Goal: Information Seeking & Learning: Learn about a topic

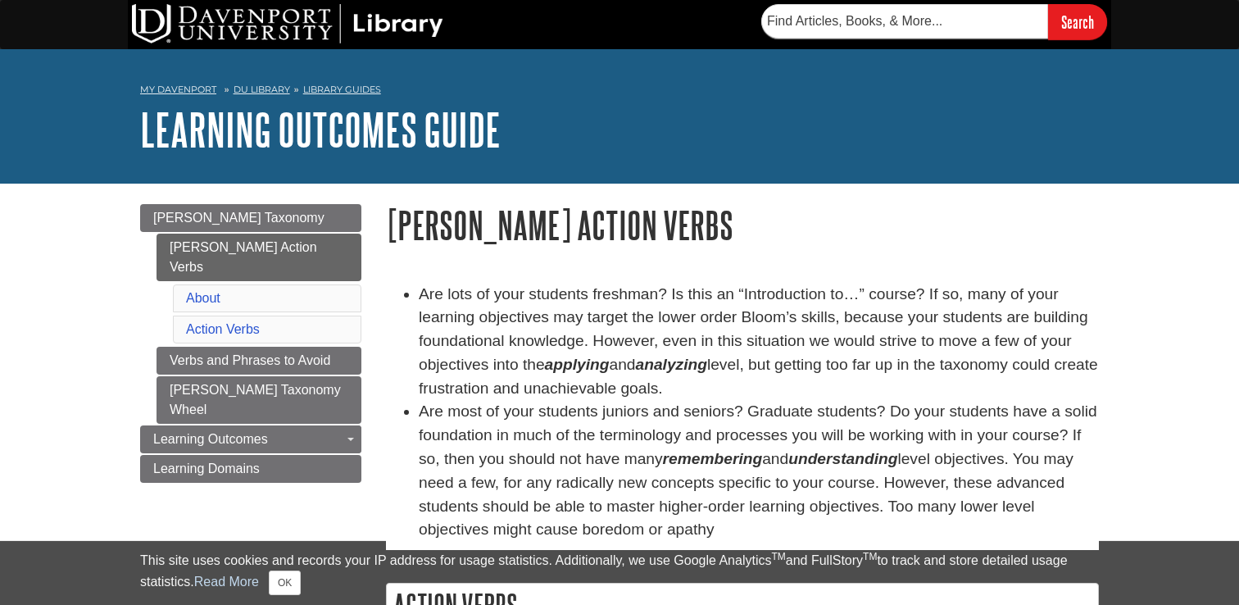
scroll to position [71, 0]
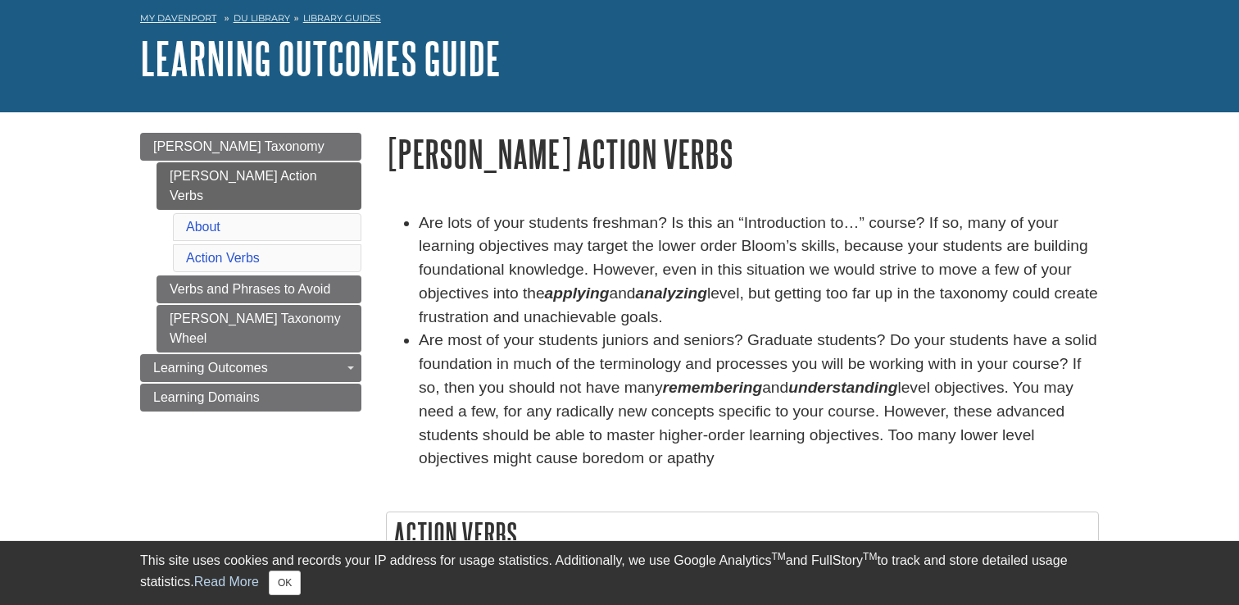
click at [919, 293] on li "Are lots of your students freshman? Is this an “Introduction to…” course? If so…" at bounding box center [759, 270] width 680 height 118
click at [979, 334] on li "Are most of your students juniors and seniors? Graduate students? Do your stude…" at bounding box center [759, 400] width 680 height 142
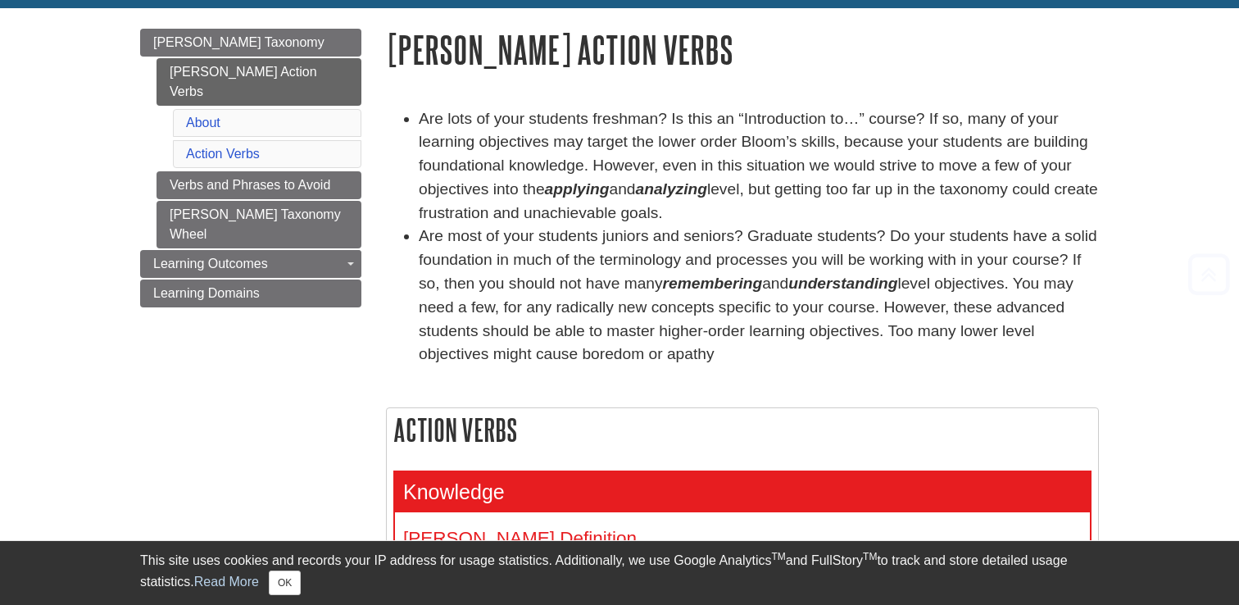
scroll to position [248, 0]
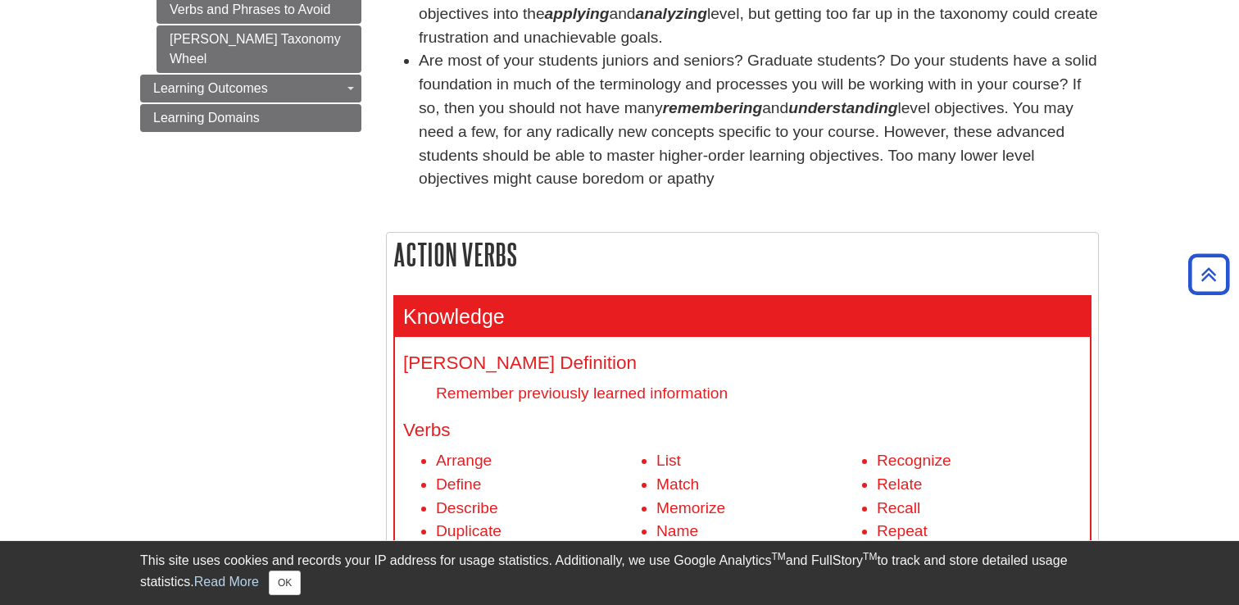
scroll to position [292, 0]
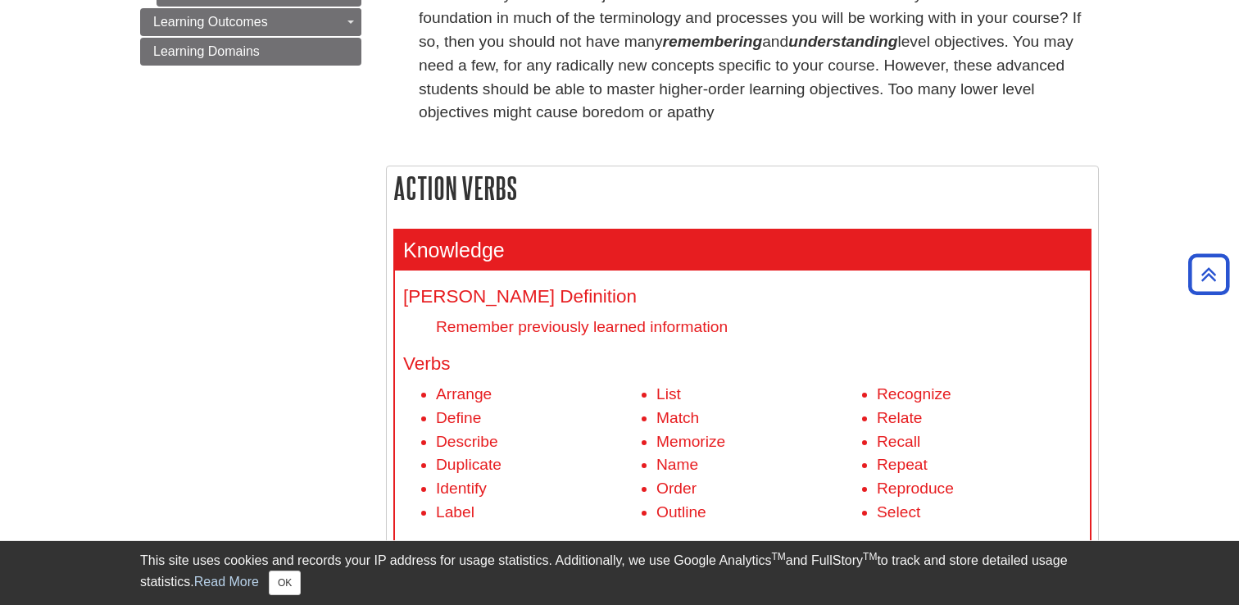
scroll to position [427, 0]
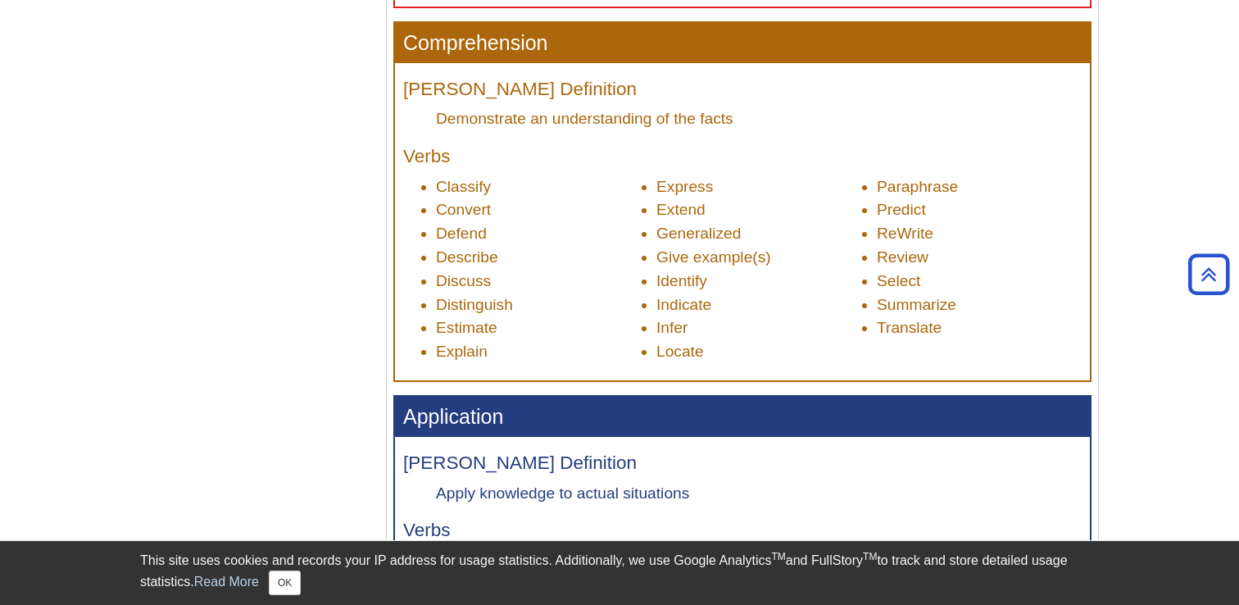
scroll to position [956, 0]
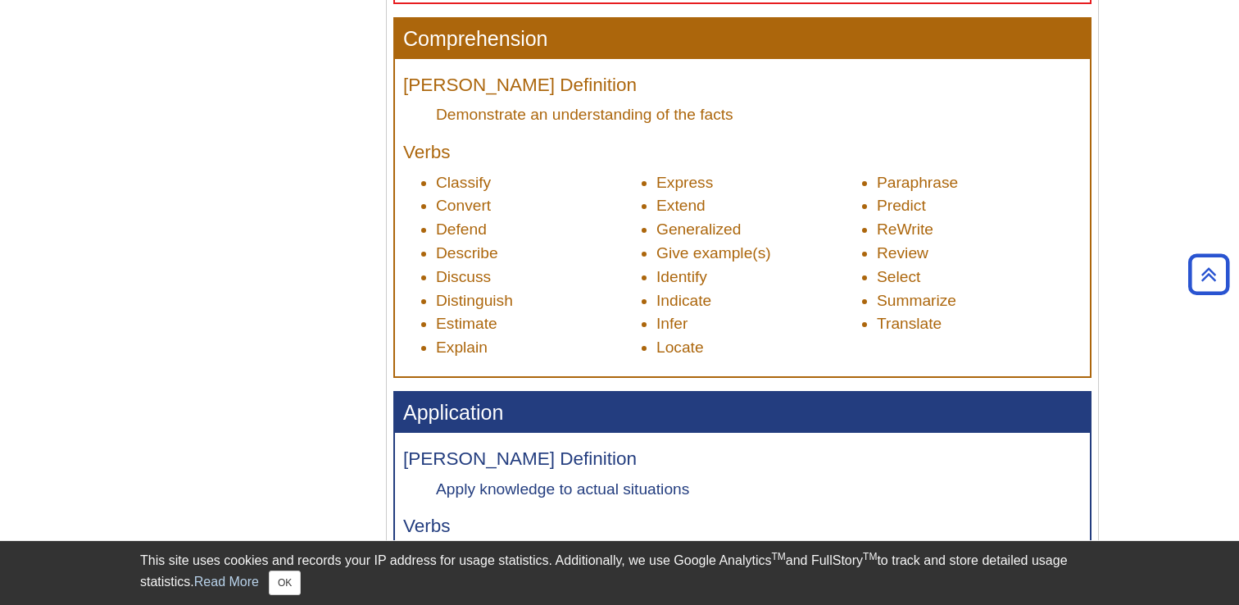
click at [684, 264] on li "Give example(s)" at bounding box center [758, 254] width 205 height 24
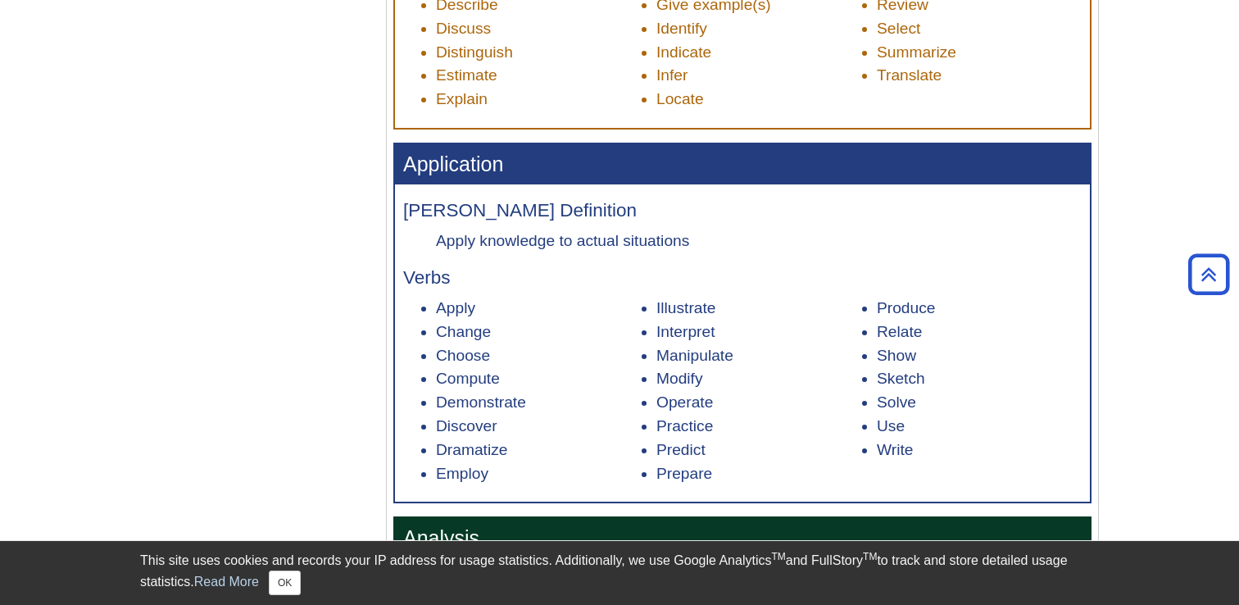
scroll to position [1269, 0]
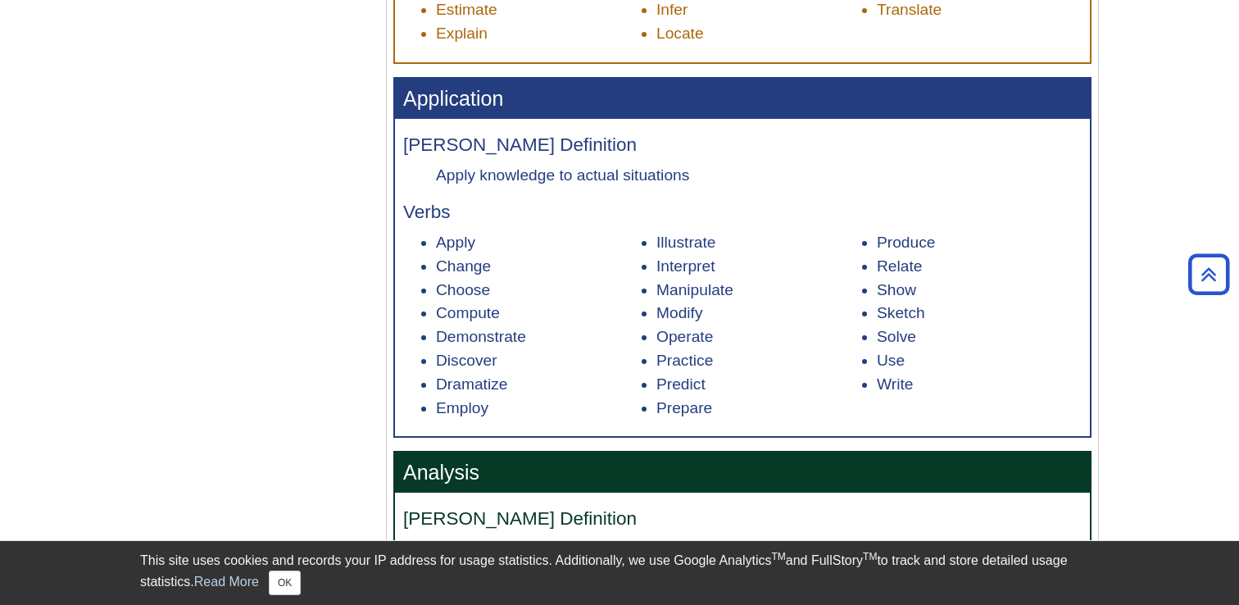
click at [1128, 359] on body "Library Chat This site uses cookies and records your IP address for usage stati…" at bounding box center [619, 451] width 1239 height 3441
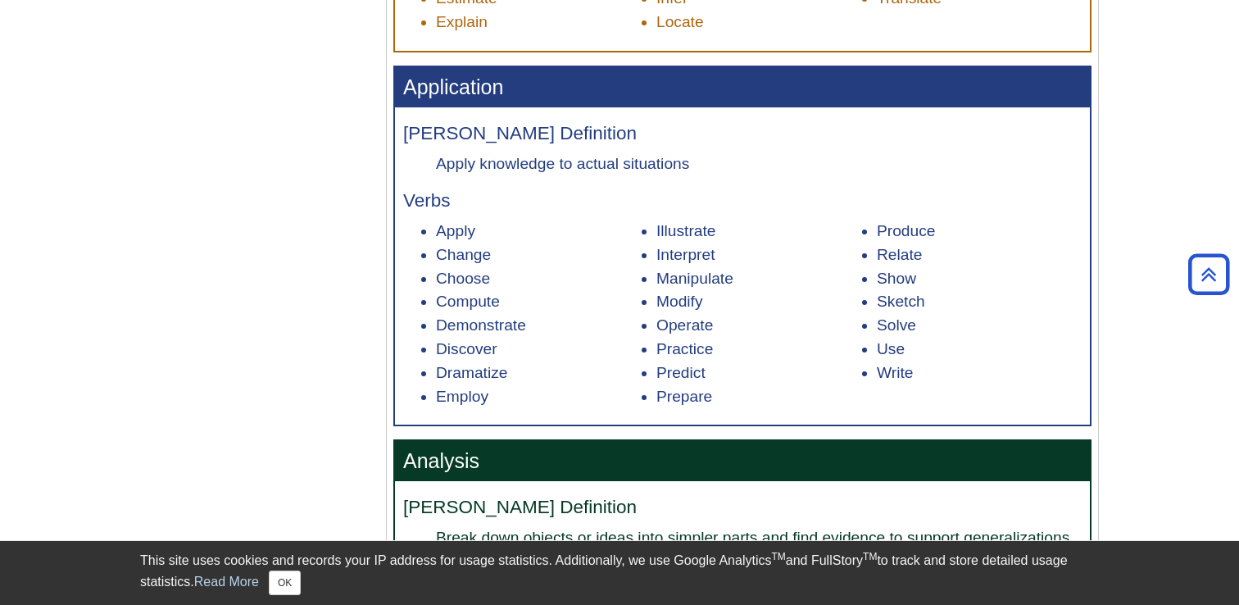
scroll to position [1277, 0]
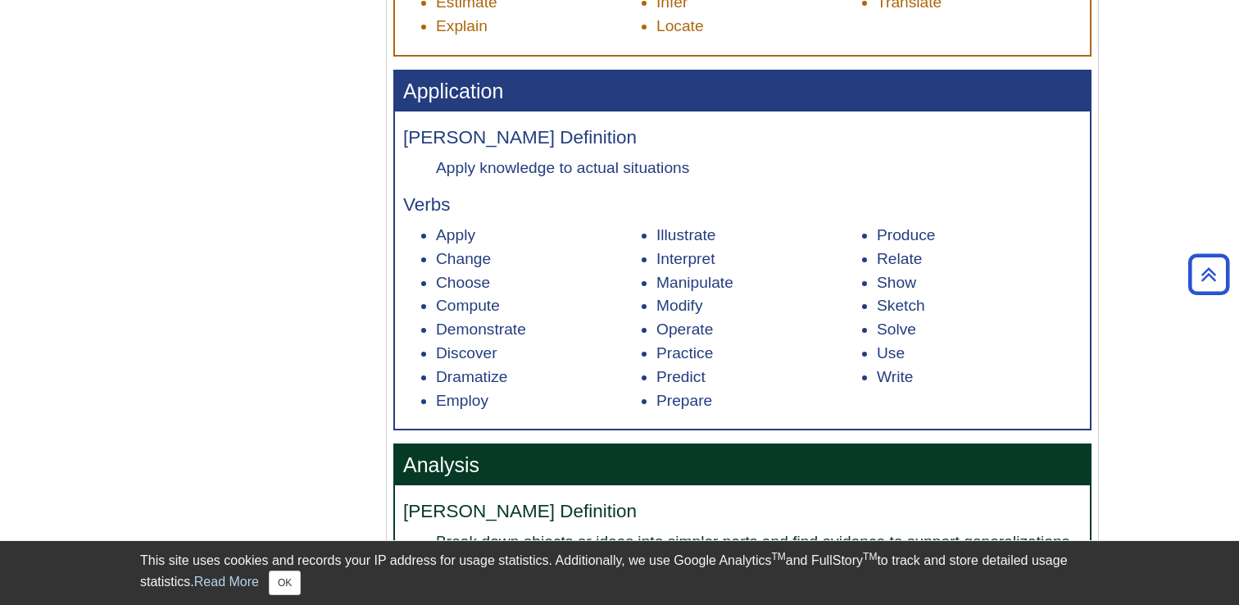
click at [1128, 359] on body "Library Chat This site uses cookies and records your IP address for usage stati…" at bounding box center [619, 443] width 1239 height 3441
click at [1142, 347] on body "Library Chat This site uses cookies and records your IP address for usage stati…" at bounding box center [619, 443] width 1239 height 3441
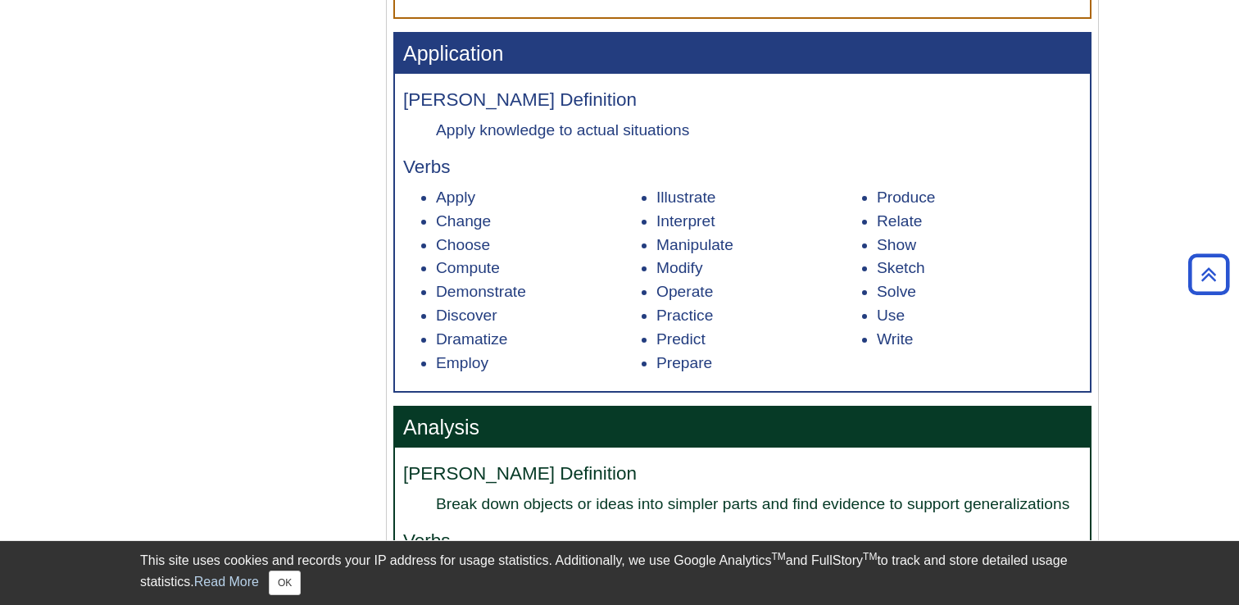
click at [1142, 347] on body "Library Chat This site uses cookies and records your IP address for usage stati…" at bounding box center [619, 405] width 1239 height 3441
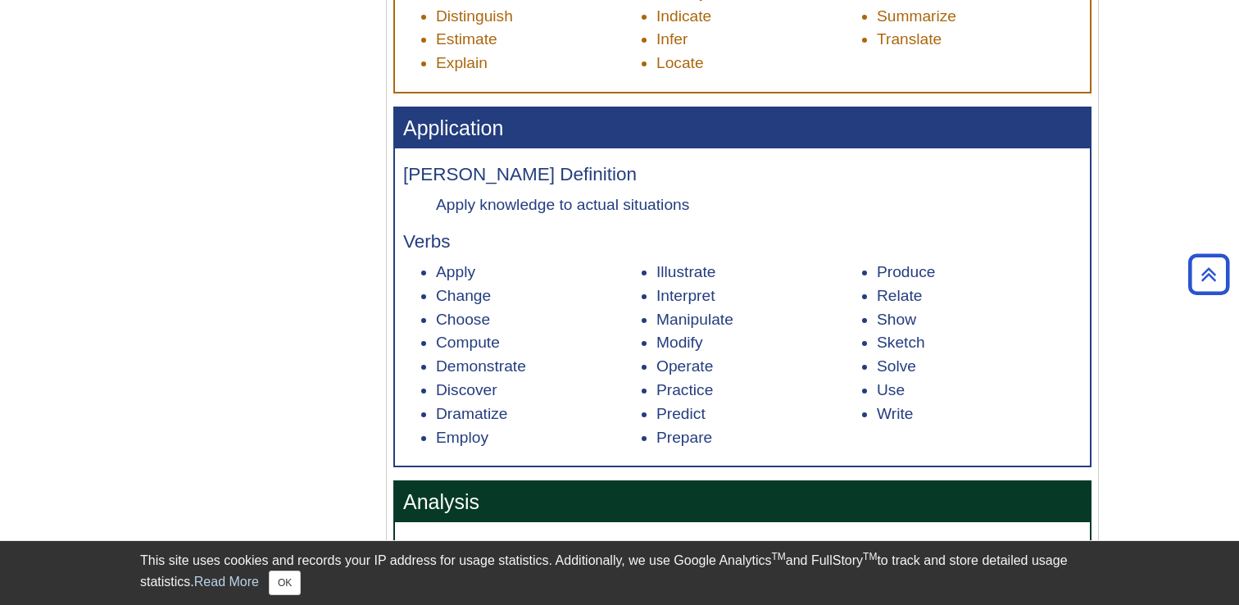
scroll to position [1238, 0]
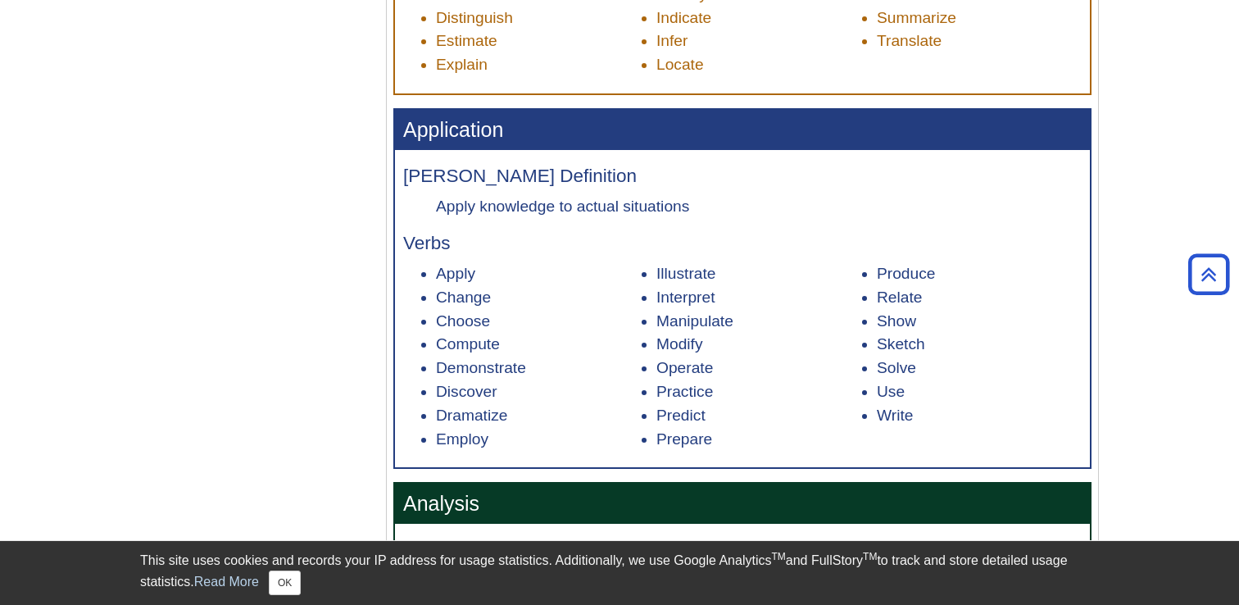
click at [1142, 347] on body "Library Chat This site uses cookies and records your IP address for usage stati…" at bounding box center [619, 482] width 1239 height 3441
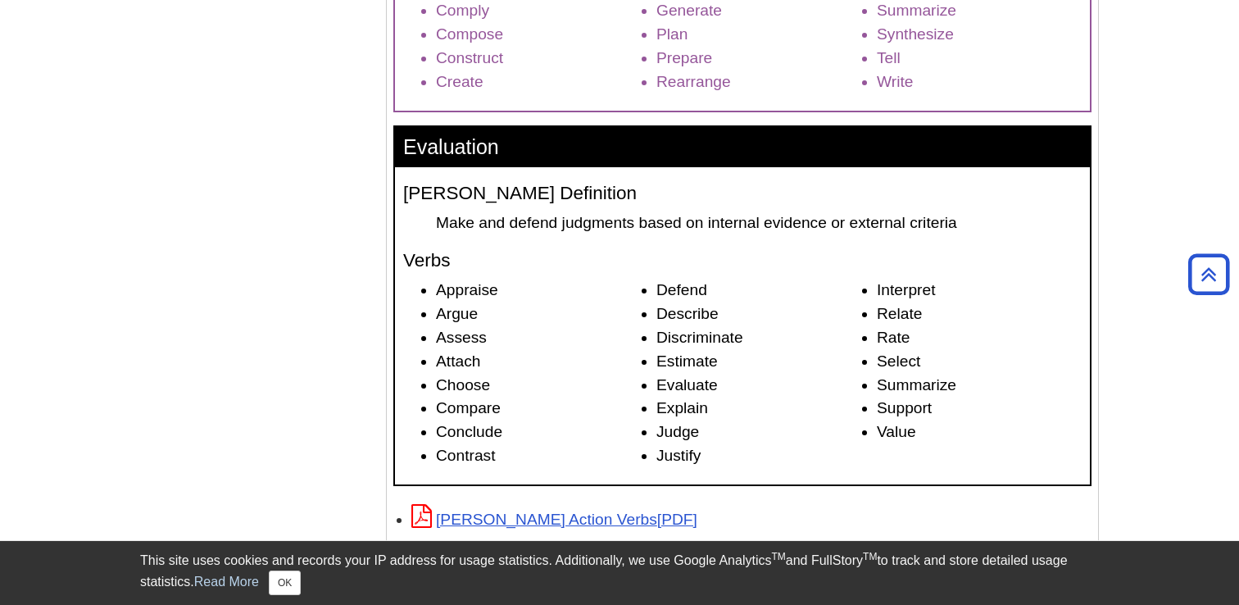
scroll to position [2403, 0]
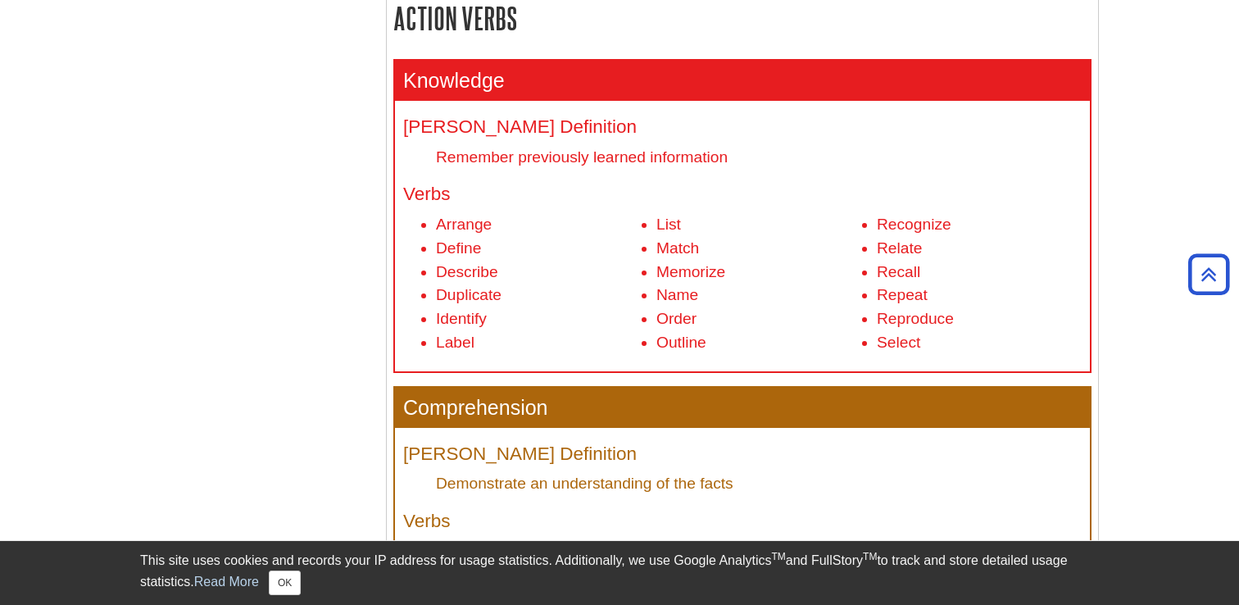
scroll to position [588, 0]
